Goal: Navigation & Orientation: Find specific page/section

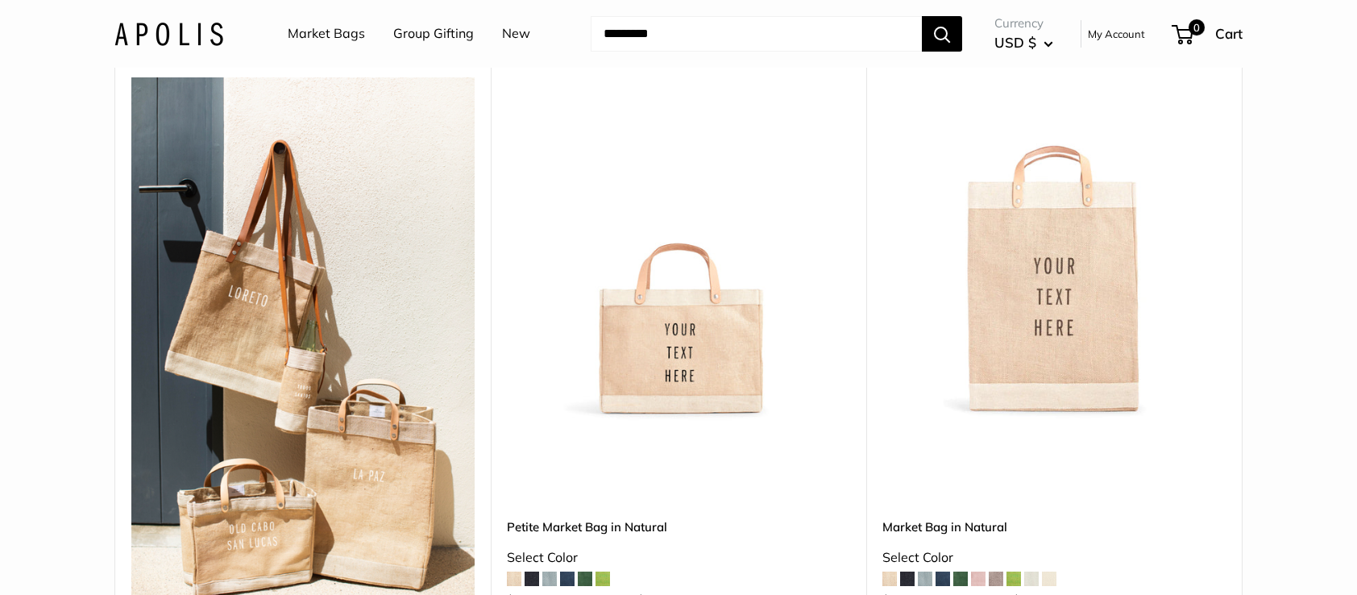
scroll to position [806, 0]
